Goal: Information Seeking & Learning: Understand process/instructions

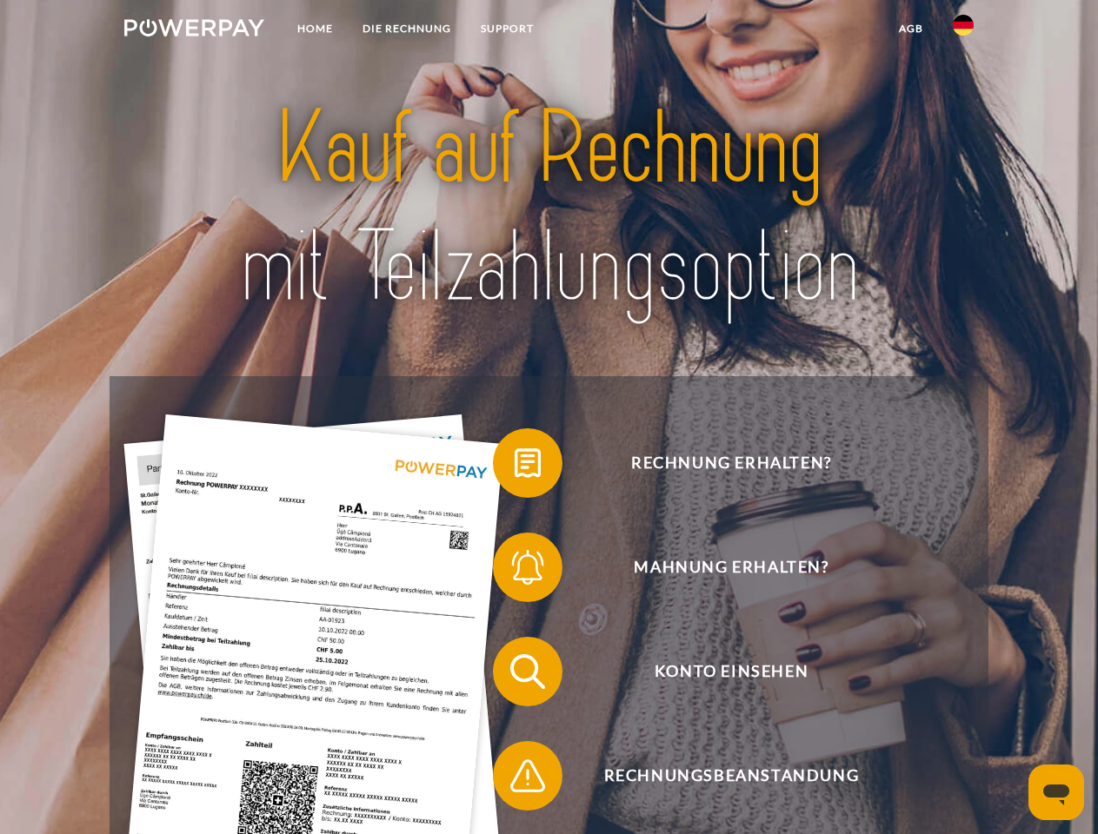
click at [194, 30] on img at bounding box center [194, 27] width 140 height 17
click at [963, 30] on img at bounding box center [962, 25] width 21 height 21
click at [910, 29] on link "agb" at bounding box center [911, 28] width 54 height 31
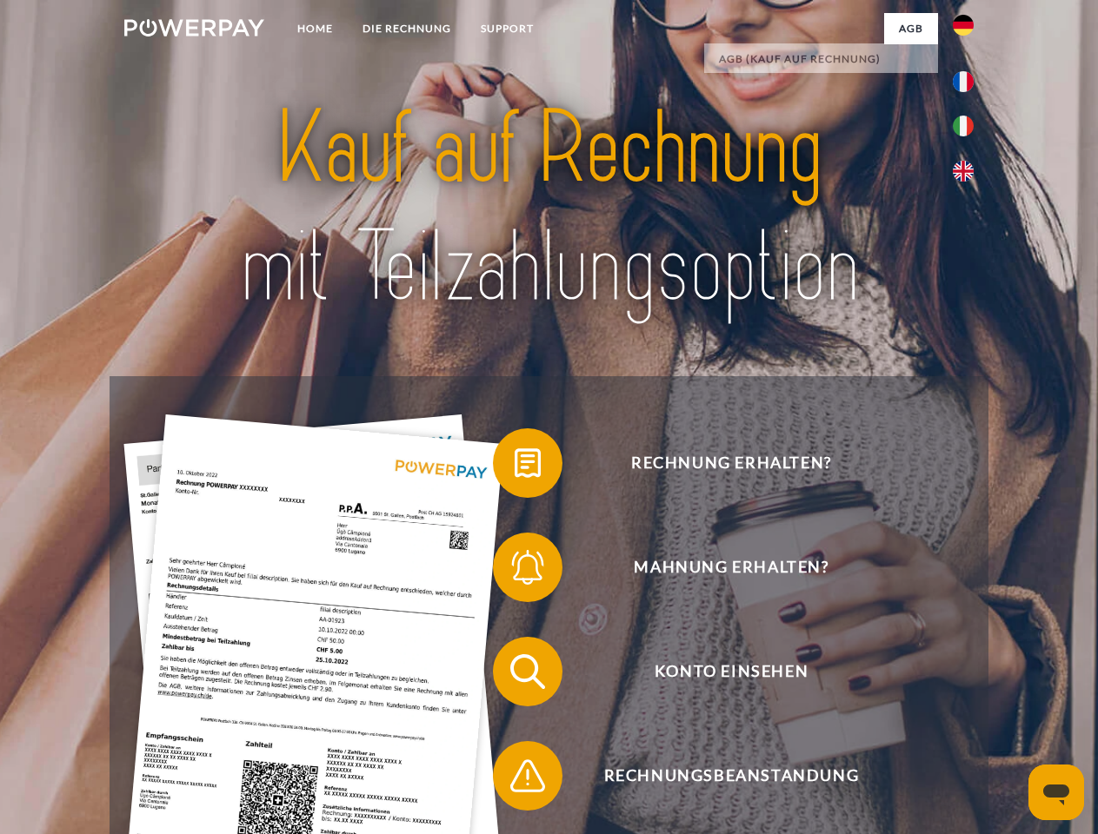
click at [514, 467] on span at bounding box center [501, 463] width 87 height 87
click at [514, 571] on span at bounding box center [501, 567] width 87 height 87
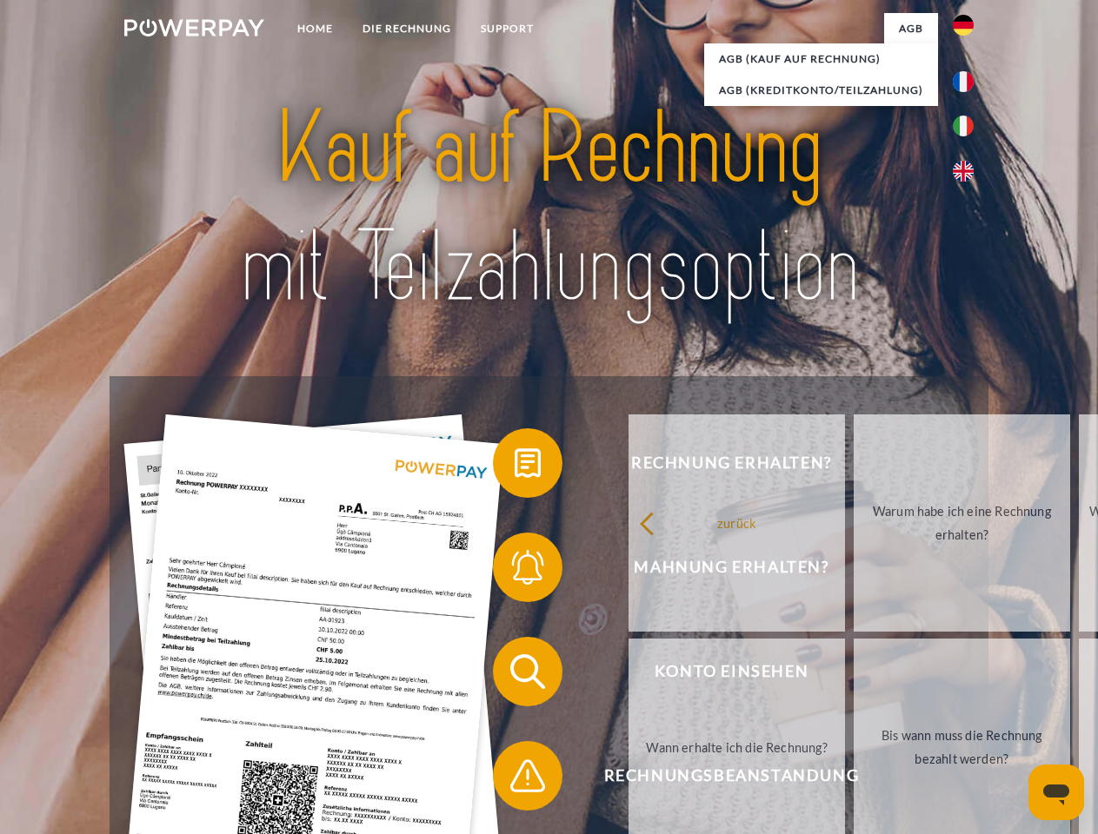
click at [853, 675] on link "Bis wann muss die Rechnung bezahlt werden?" at bounding box center [961, 747] width 216 height 217
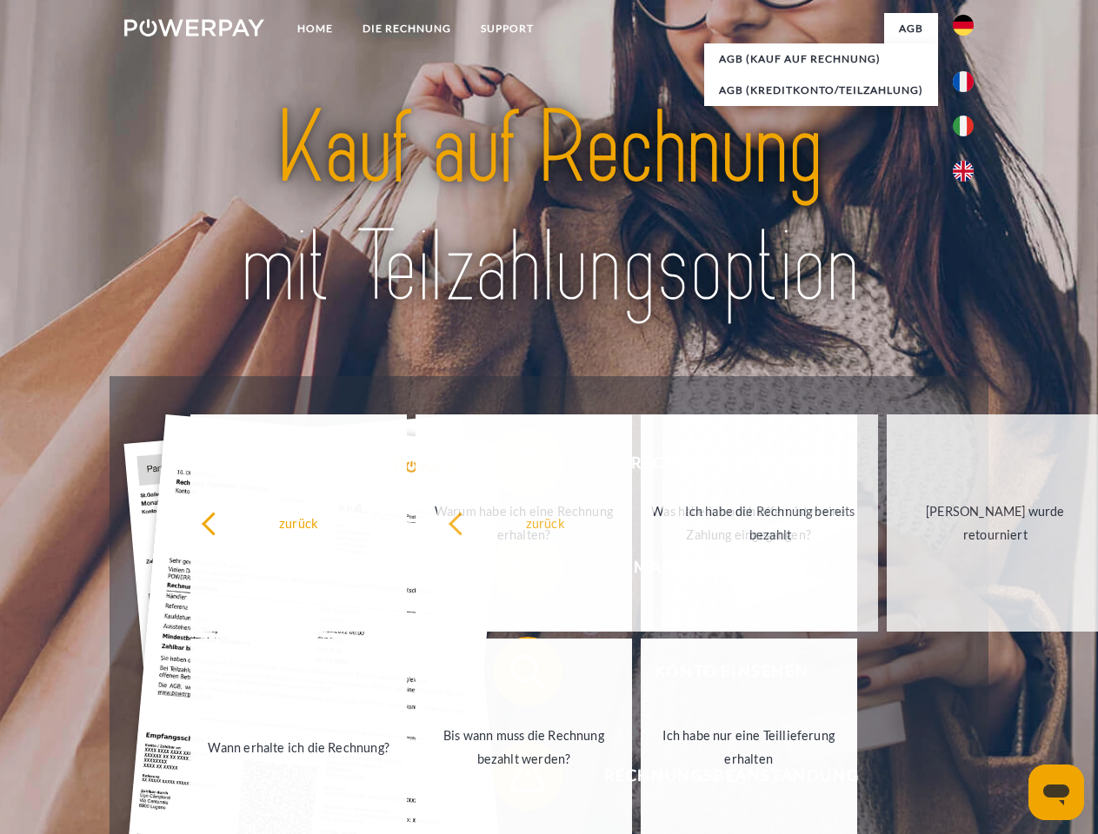
click at [514, 780] on span at bounding box center [501, 776] width 87 height 87
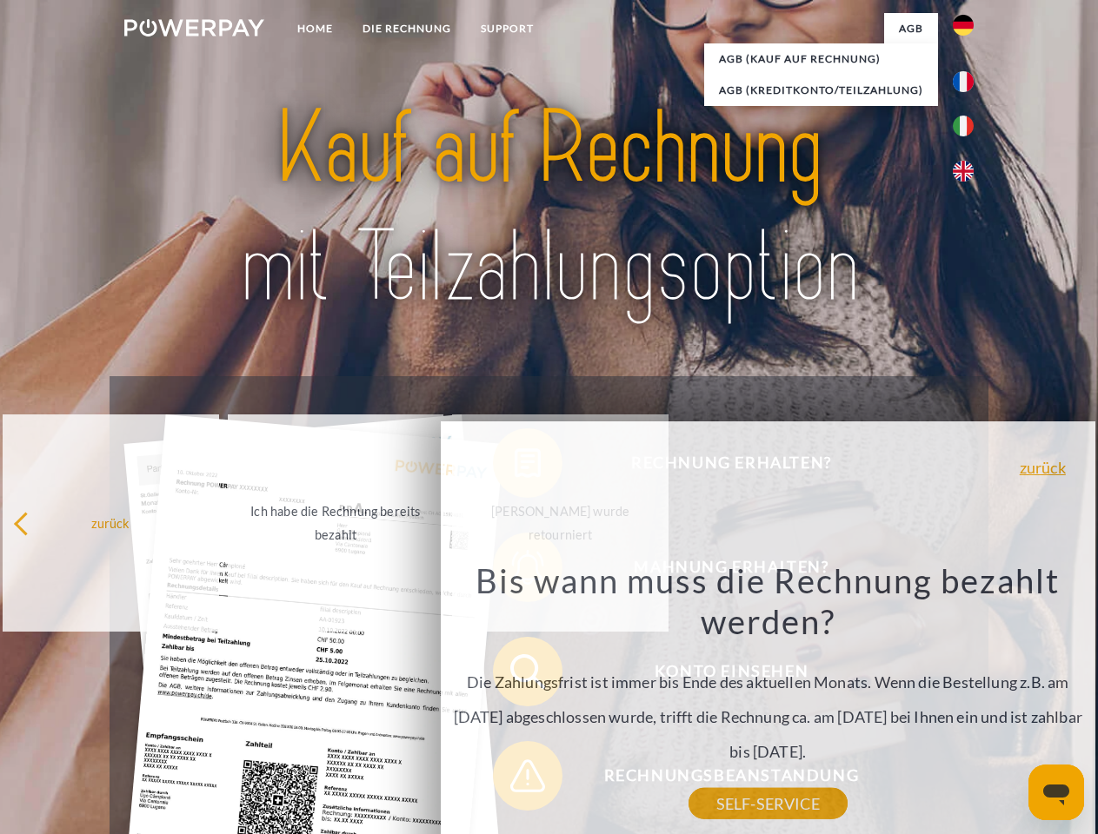
click at [1056, 793] on icon "Messaging-Fenster öffnen" at bounding box center [1056, 795] width 26 height 21
